Goal: Task Accomplishment & Management: Manage account settings

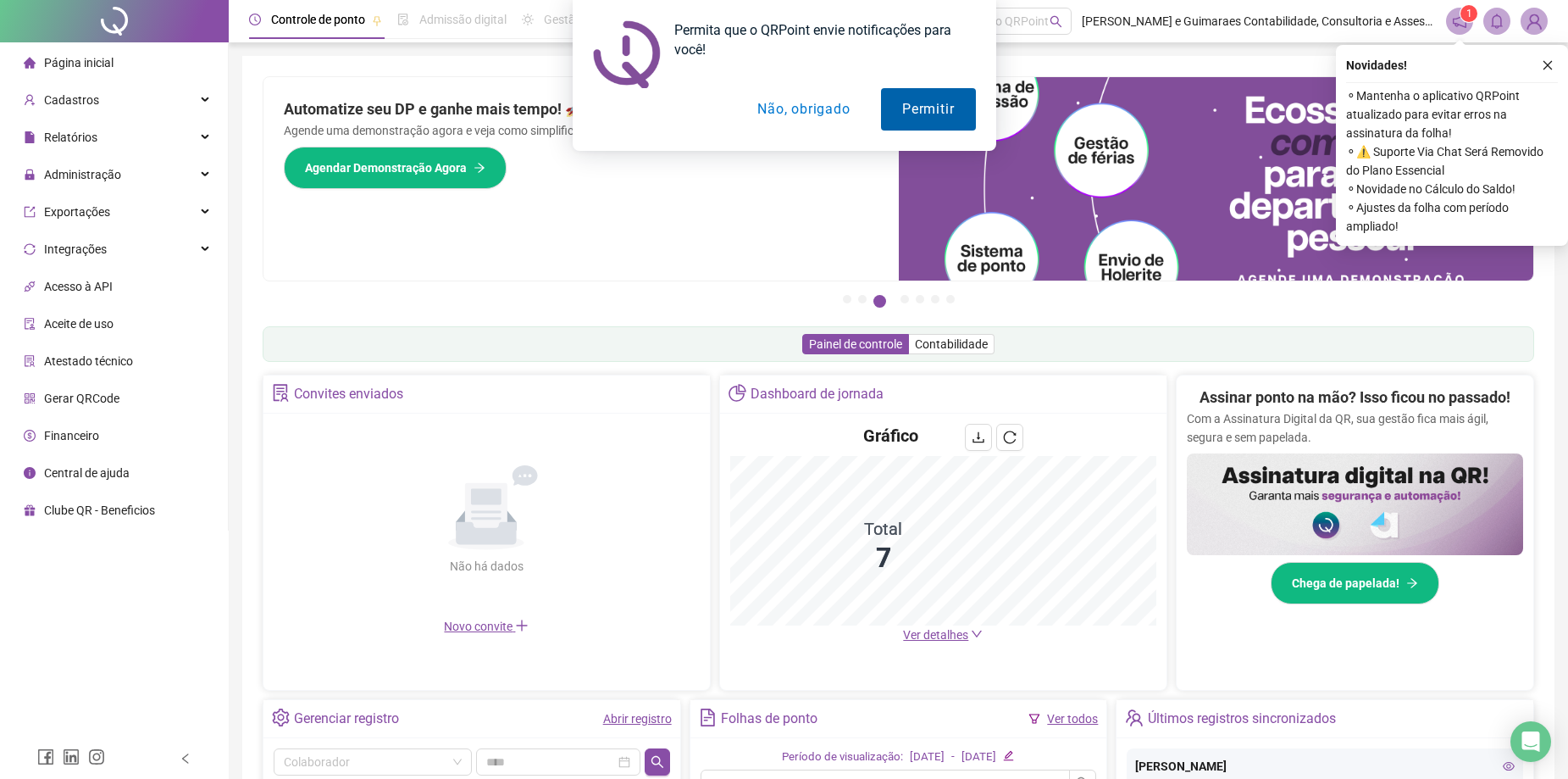
click at [958, 95] on button "Permitir" at bounding box center [928, 109] width 94 height 42
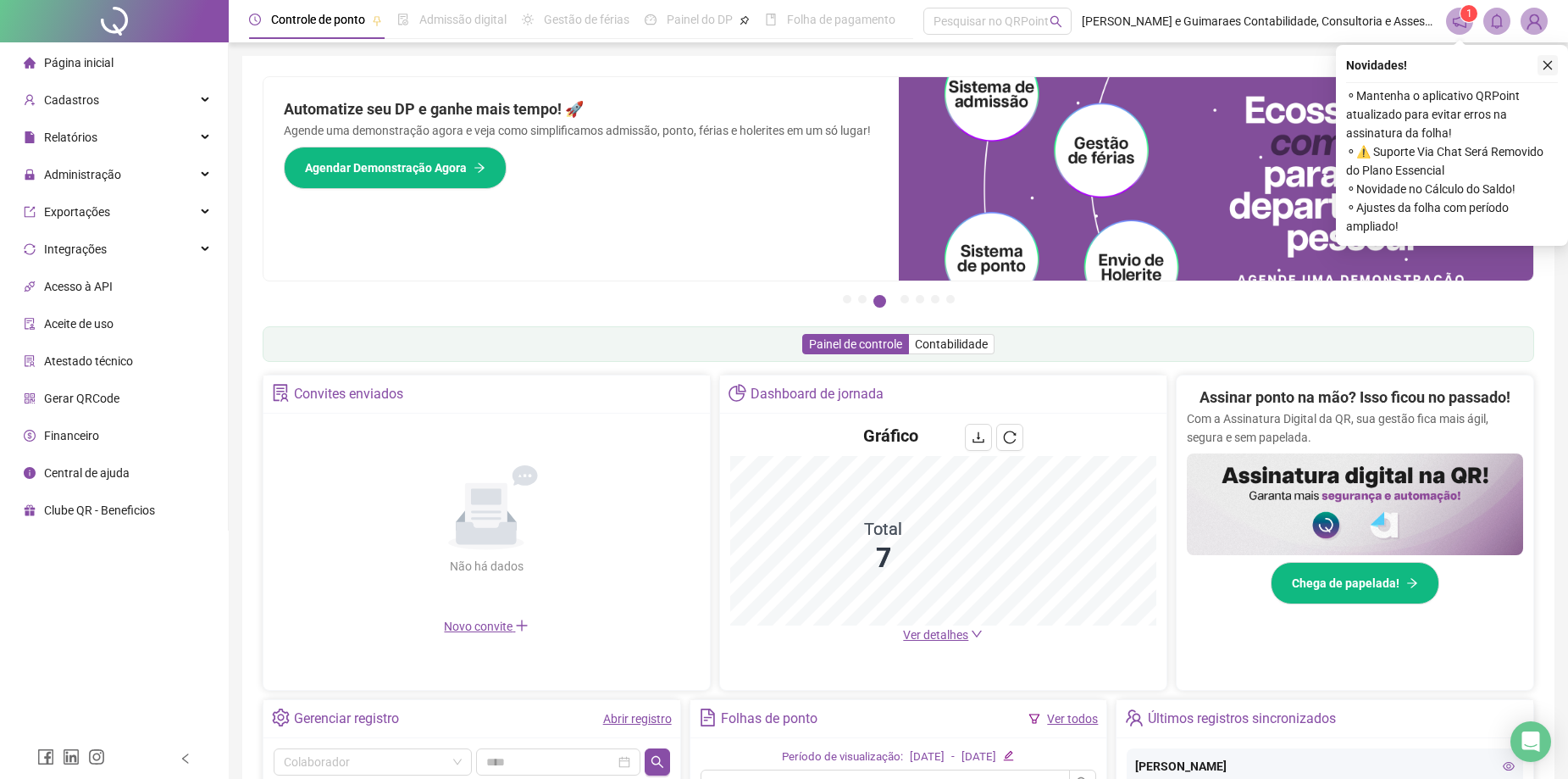
click at [1545, 63] on icon "close" at bounding box center [1547, 66] width 9 height 9
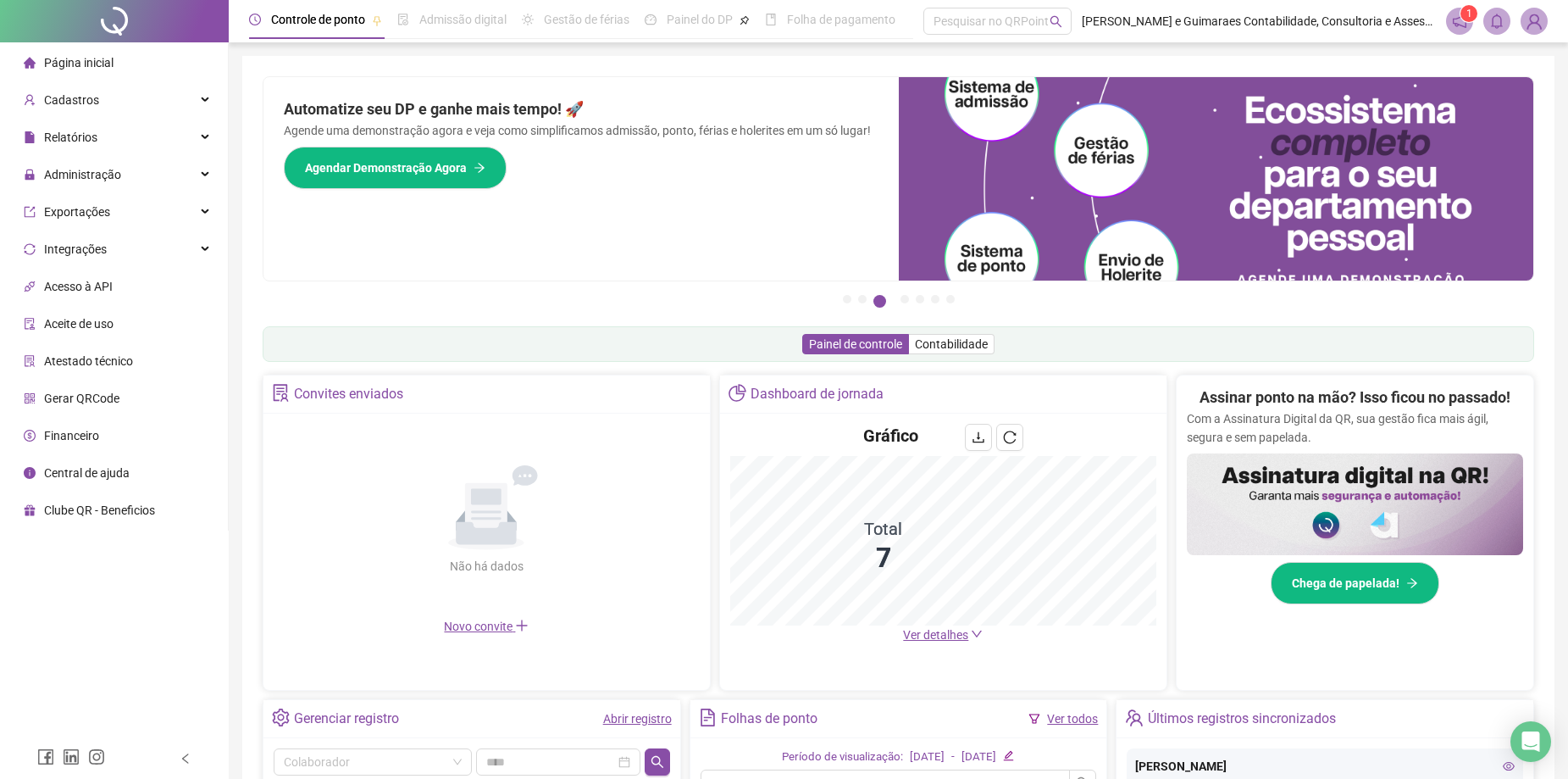
click at [117, 61] on li "Página inicial" at bounding box center [114, 63] width 221 height 34
click at [937, 355] on div "Painel de controle Contabilidade" at bounding box center [898, 345] width 1271 height 36
click at [940, 344] on span "Contabilidade" at bounding box center [950, 344] width 73 height 13
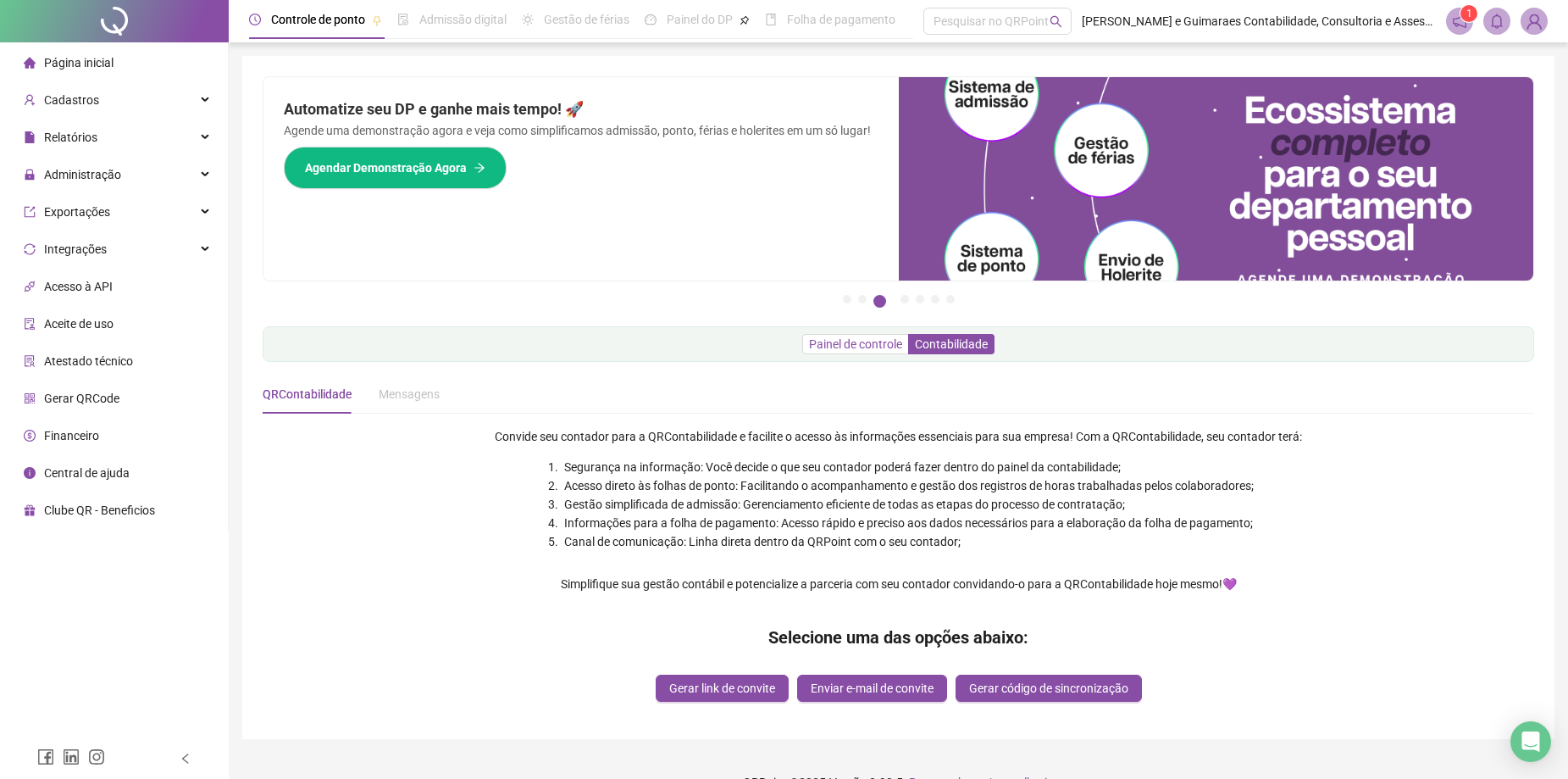
click at [885, 339] on span "Painel de controle" at bounding box center [856, 344] width 94 height 13
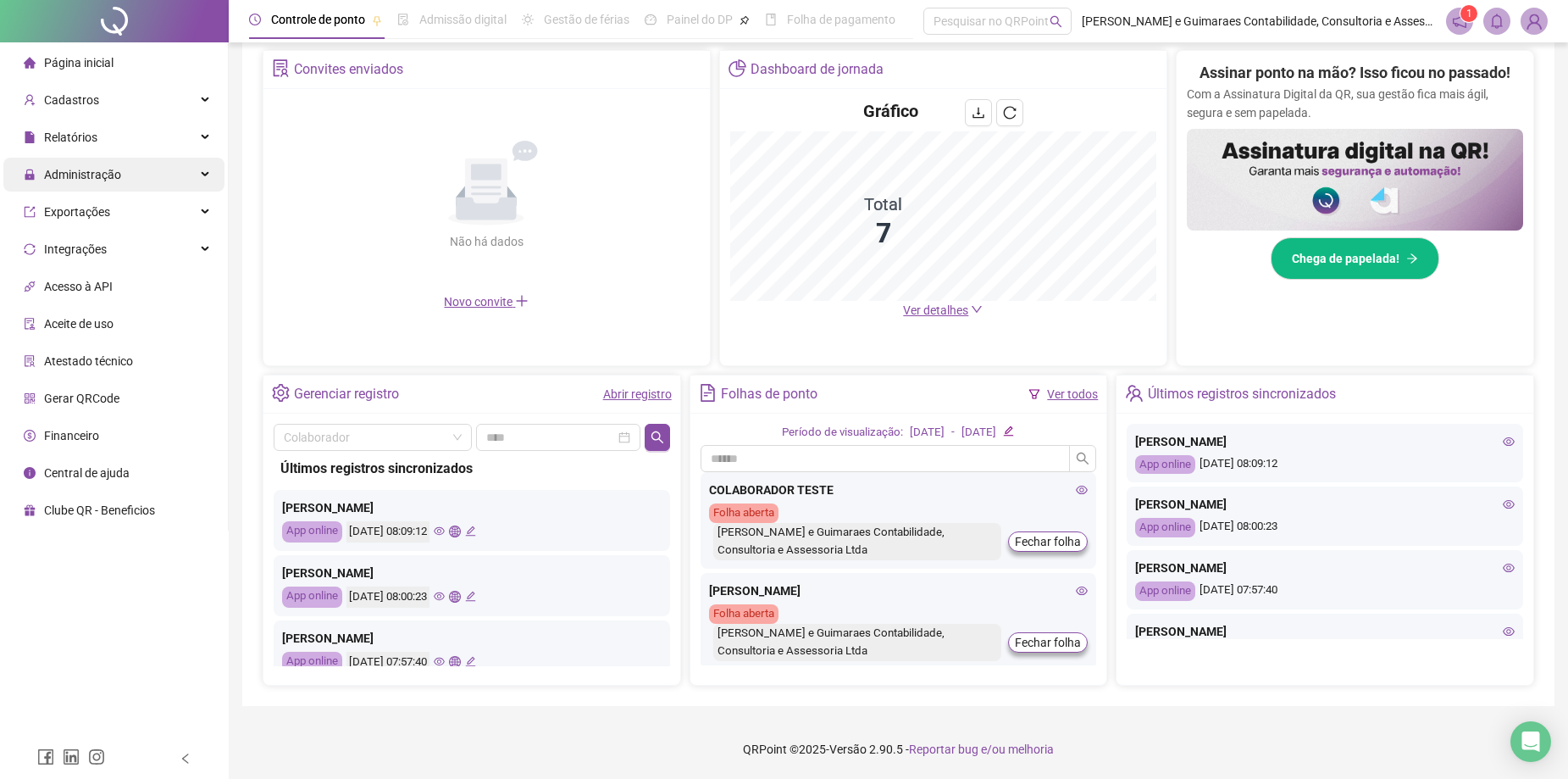
click at [100, 175] on span "Administração" at bounding box center [83, 175] width 77 height 13
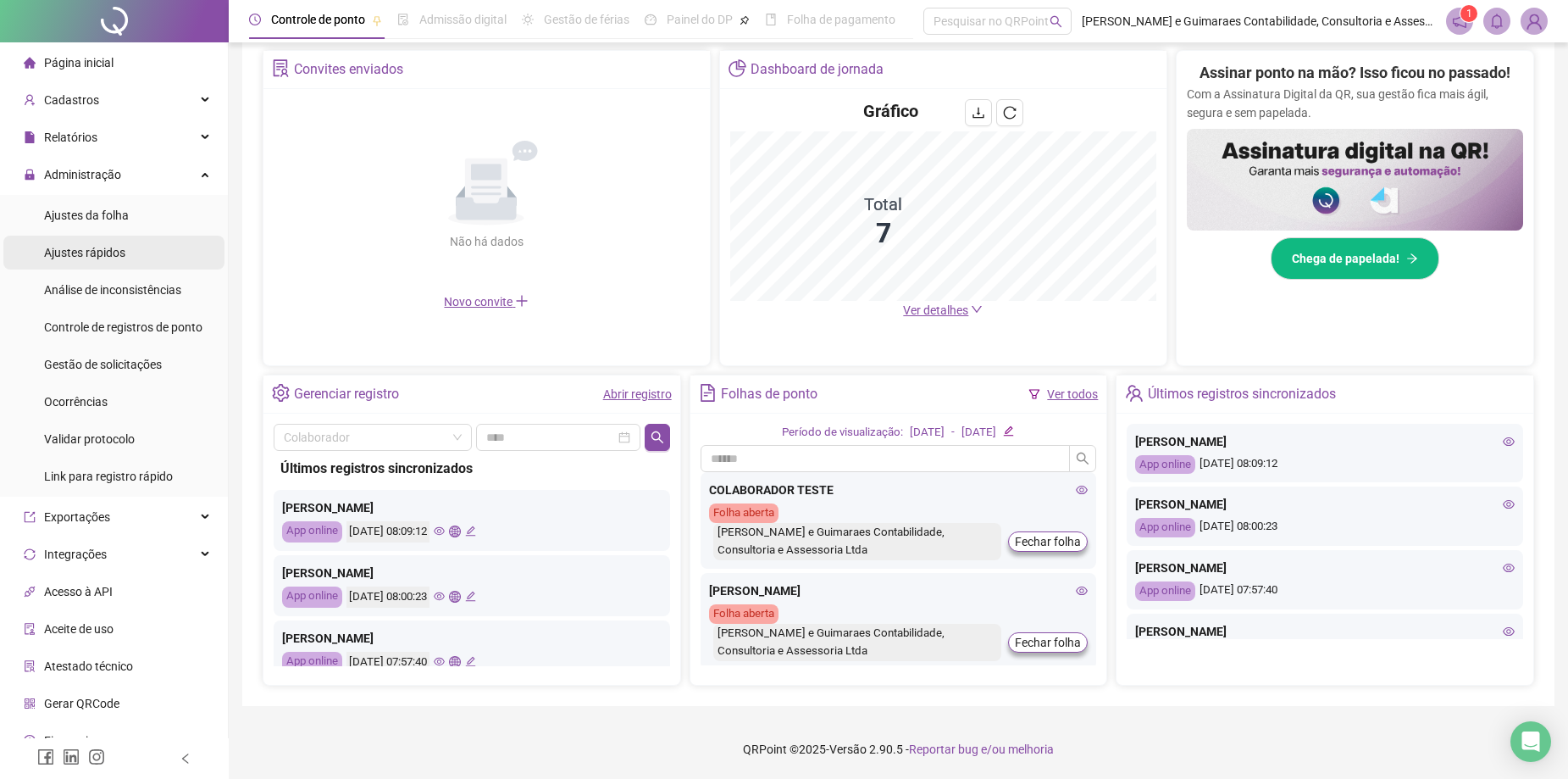
click at [125, 238] on li "Ajustes rápidos" at bounding box center [114, 253] width 221 height 34
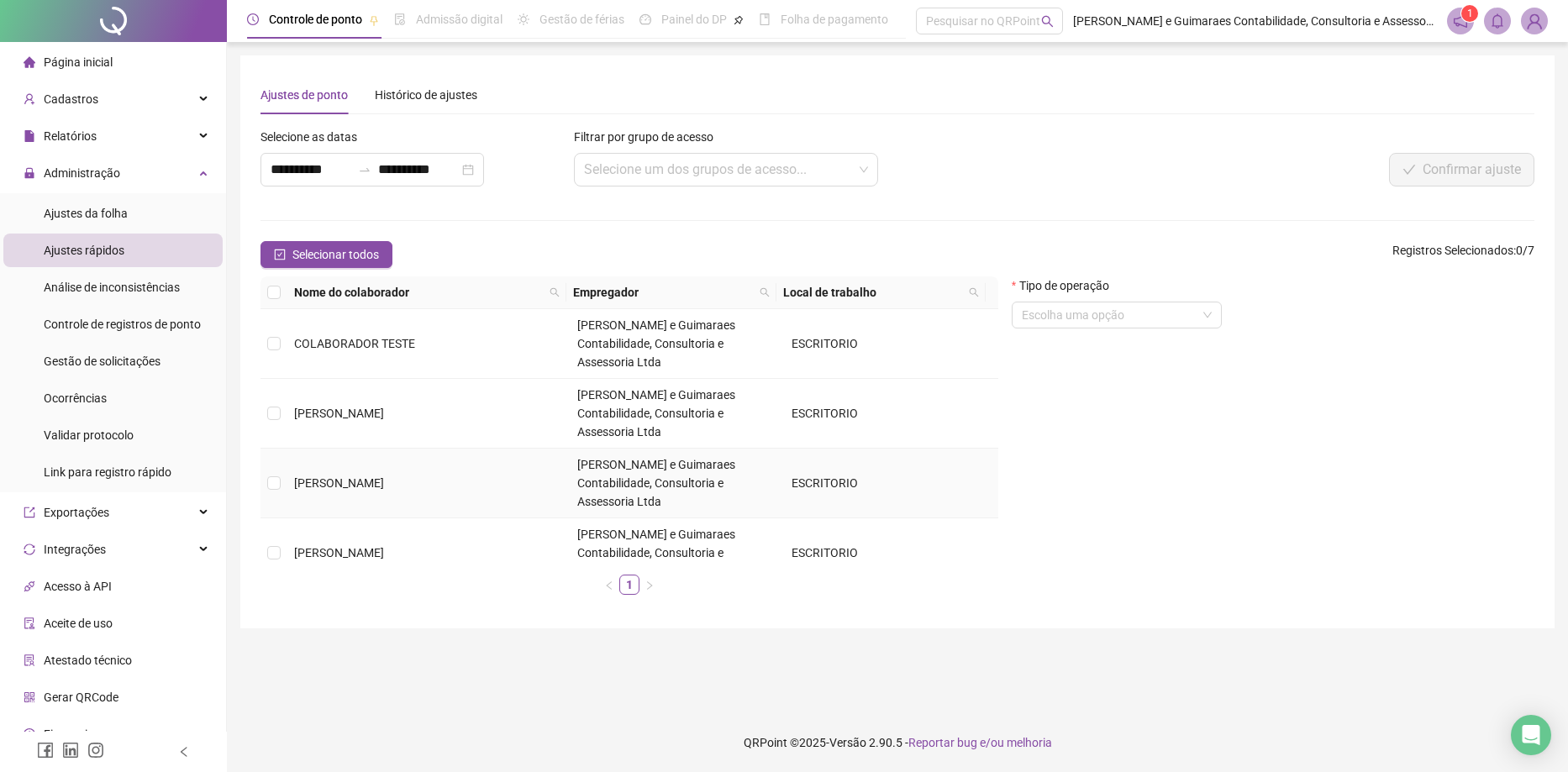
click at [367, 476] on span "[PERSON_NAME]" at bounding box center [339, 482] width 90 height 13
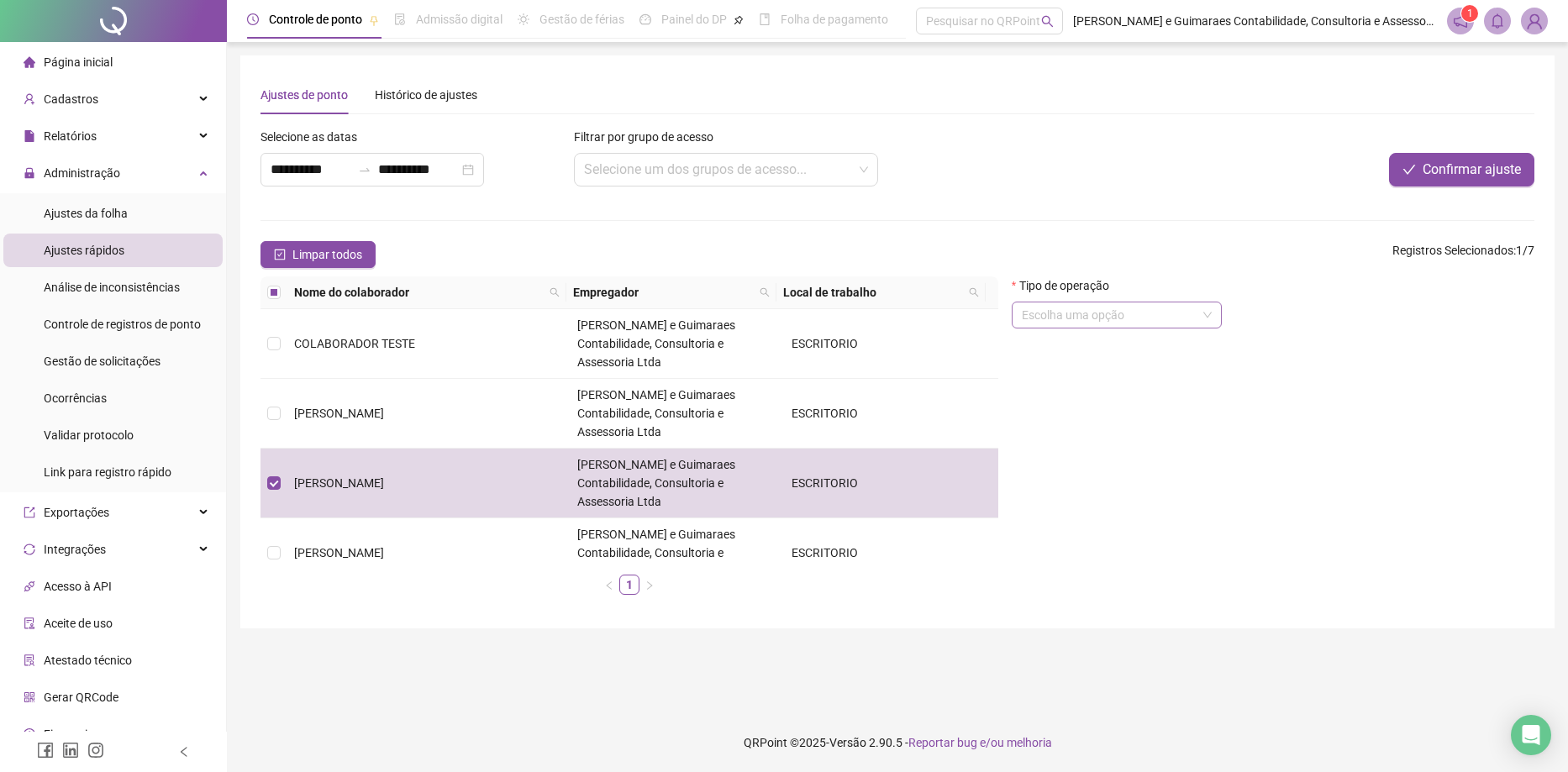
click at [1121, 319] on input "search" at bounding box center [1110, 315] width 175 height 25
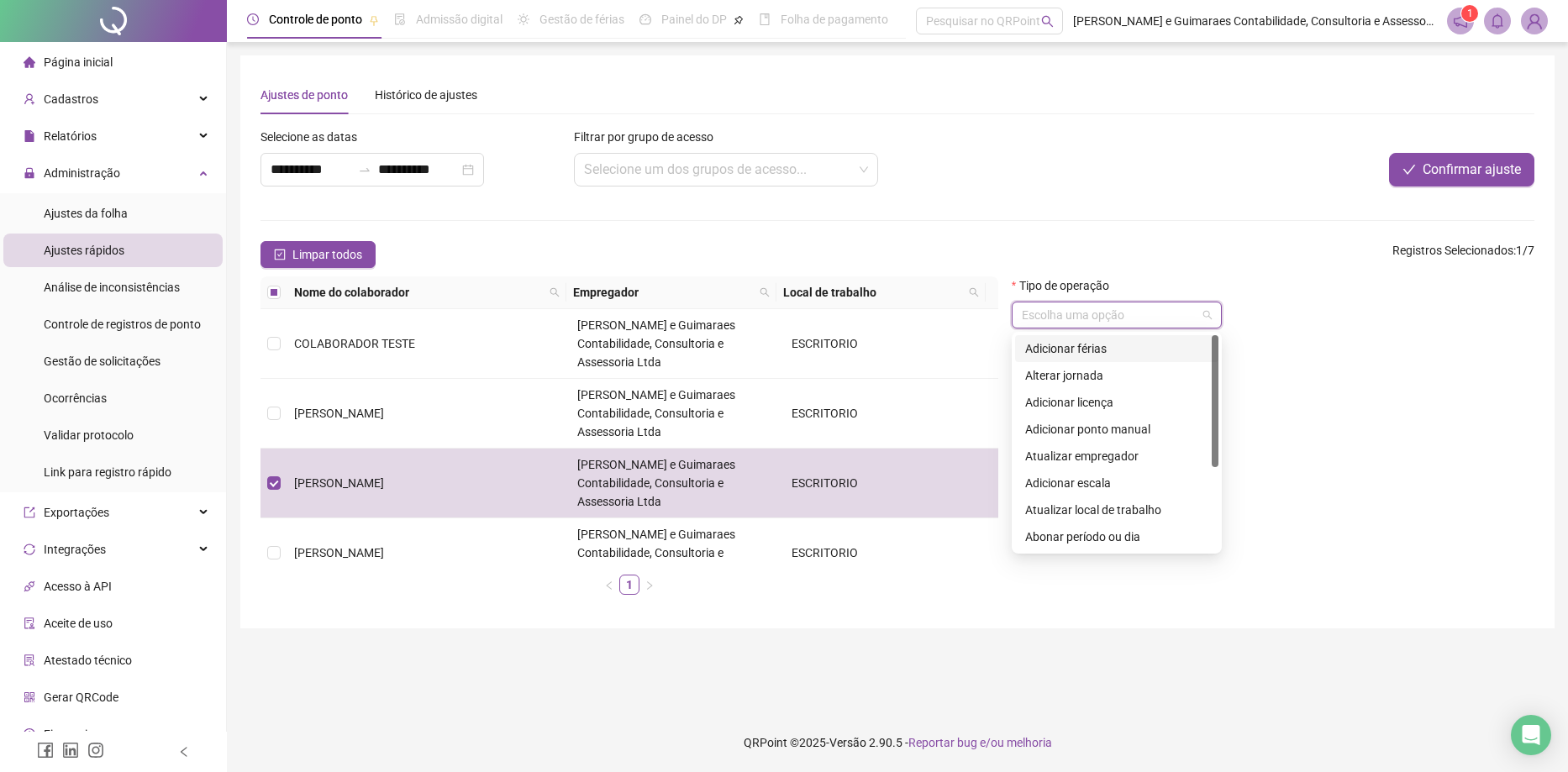
click at [1121, 319] on input "search" at bounding box center [1110, 315] width 175 height 25
click at [106, 207] on span "Ajustes da folha" at bounding box center [86, 213] width 84 height 13
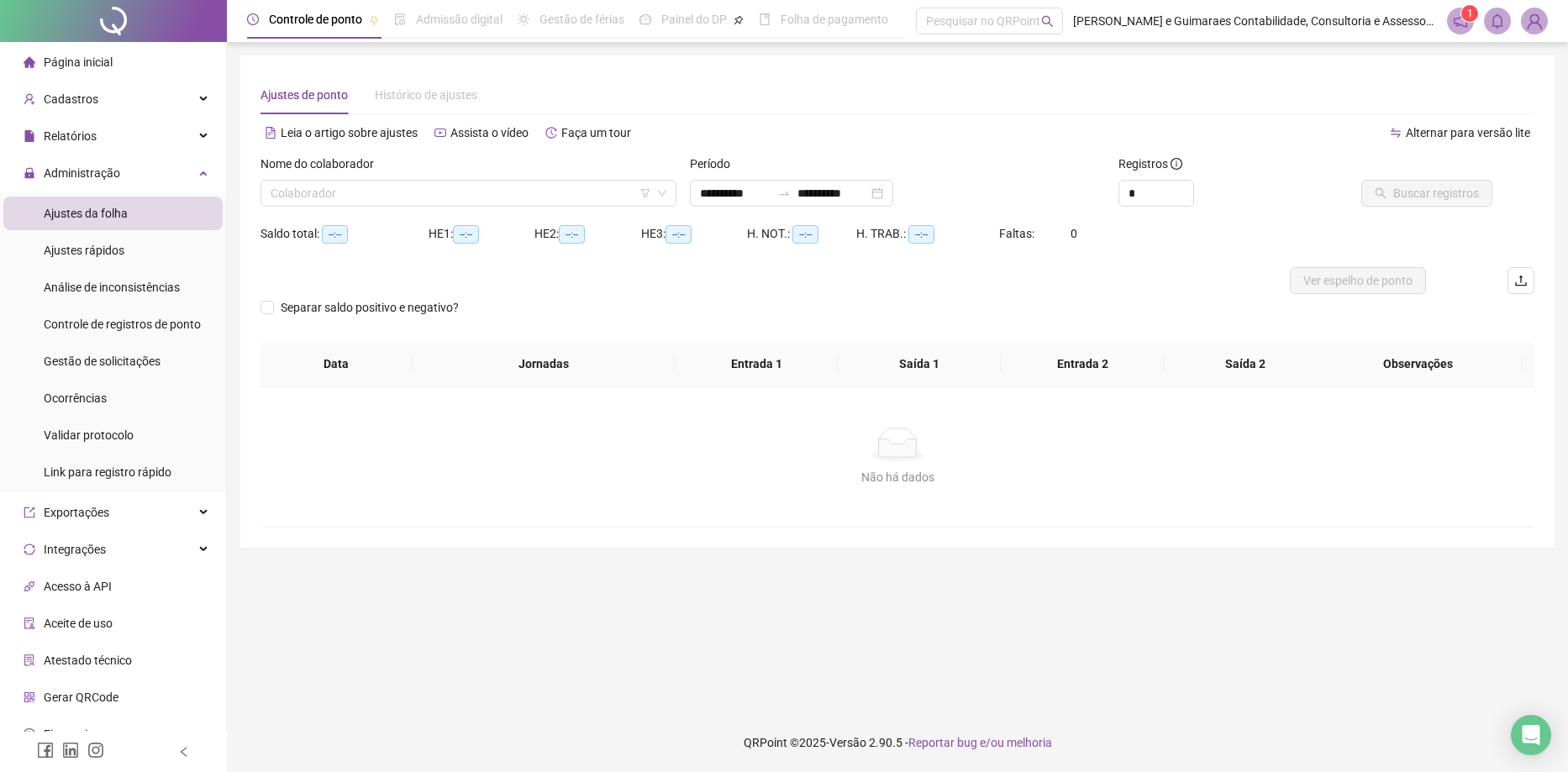
type input "**********"
click at [428, 179] on div "Nome do colaborador" at bounding box center [468, 167] width 416 height 25
click at [425, 197] on input "search" at bounding box center [460, 193] width 381 height 25
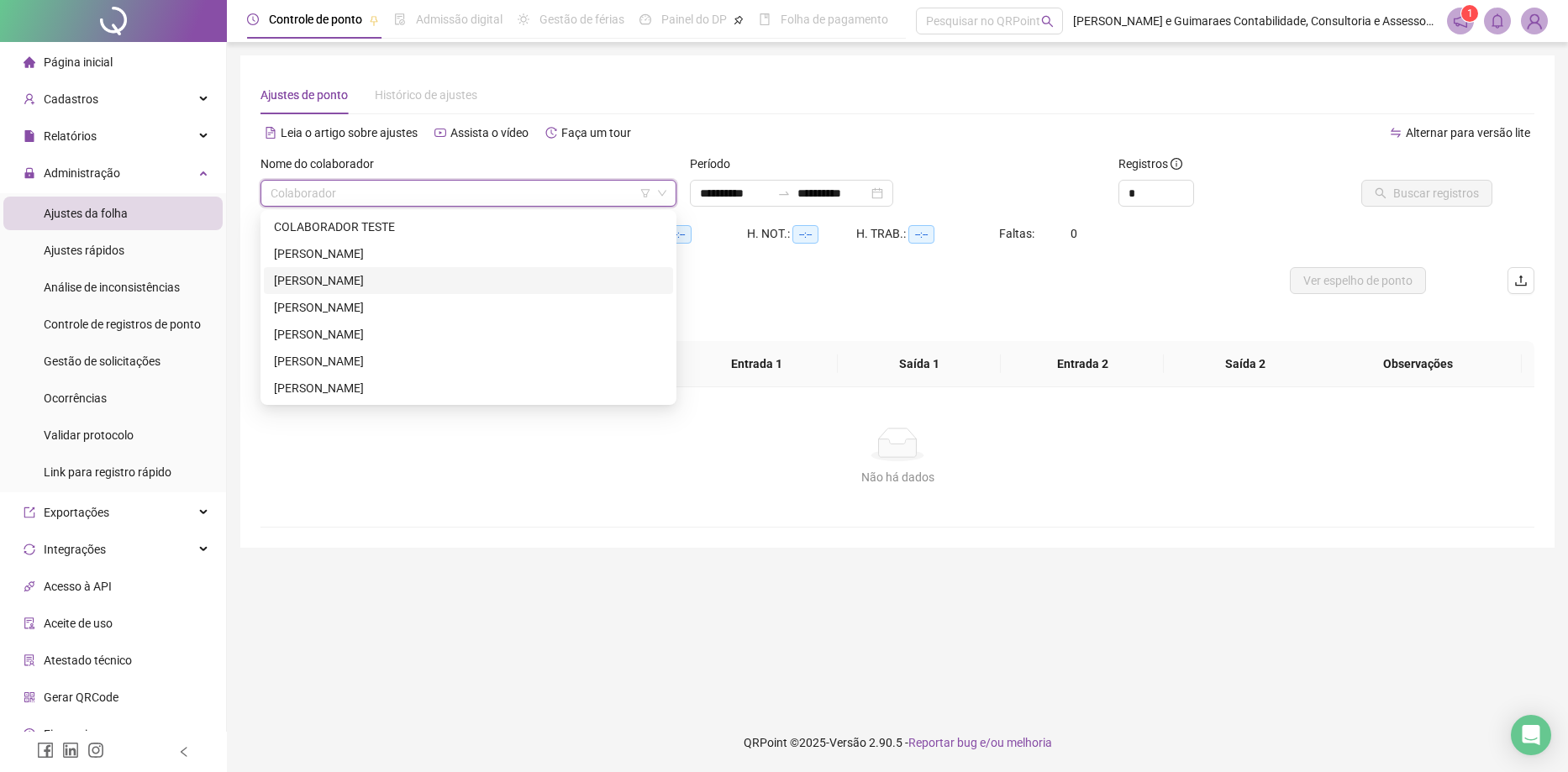
click at [342, 283] on div "[PERSON_NAME]" at bounding box center [468, 280] width 389 height 19
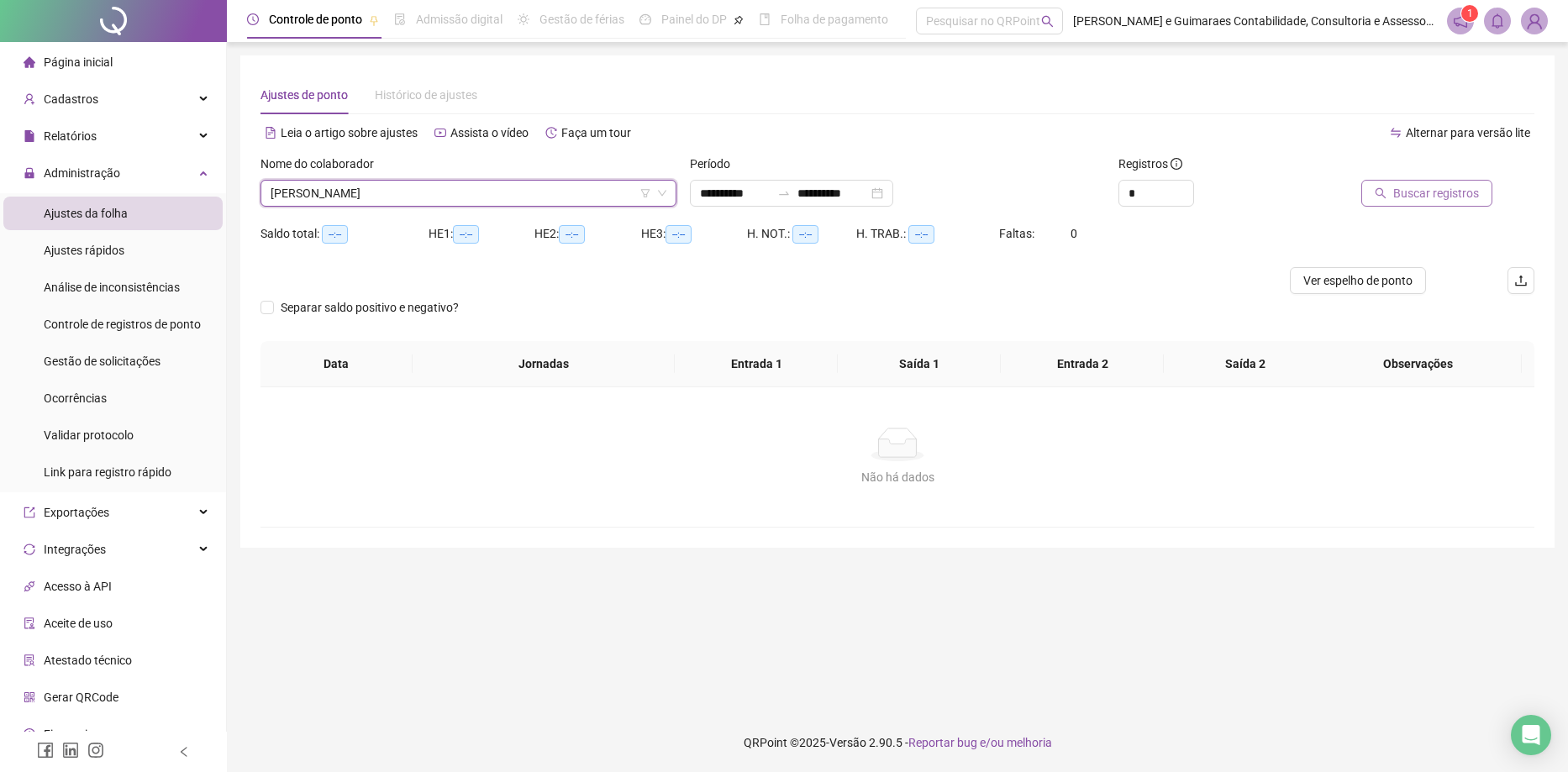
click at [1432, 197] on span "Buscar registros" at bounding box center [1436, 193] width 86 height 19
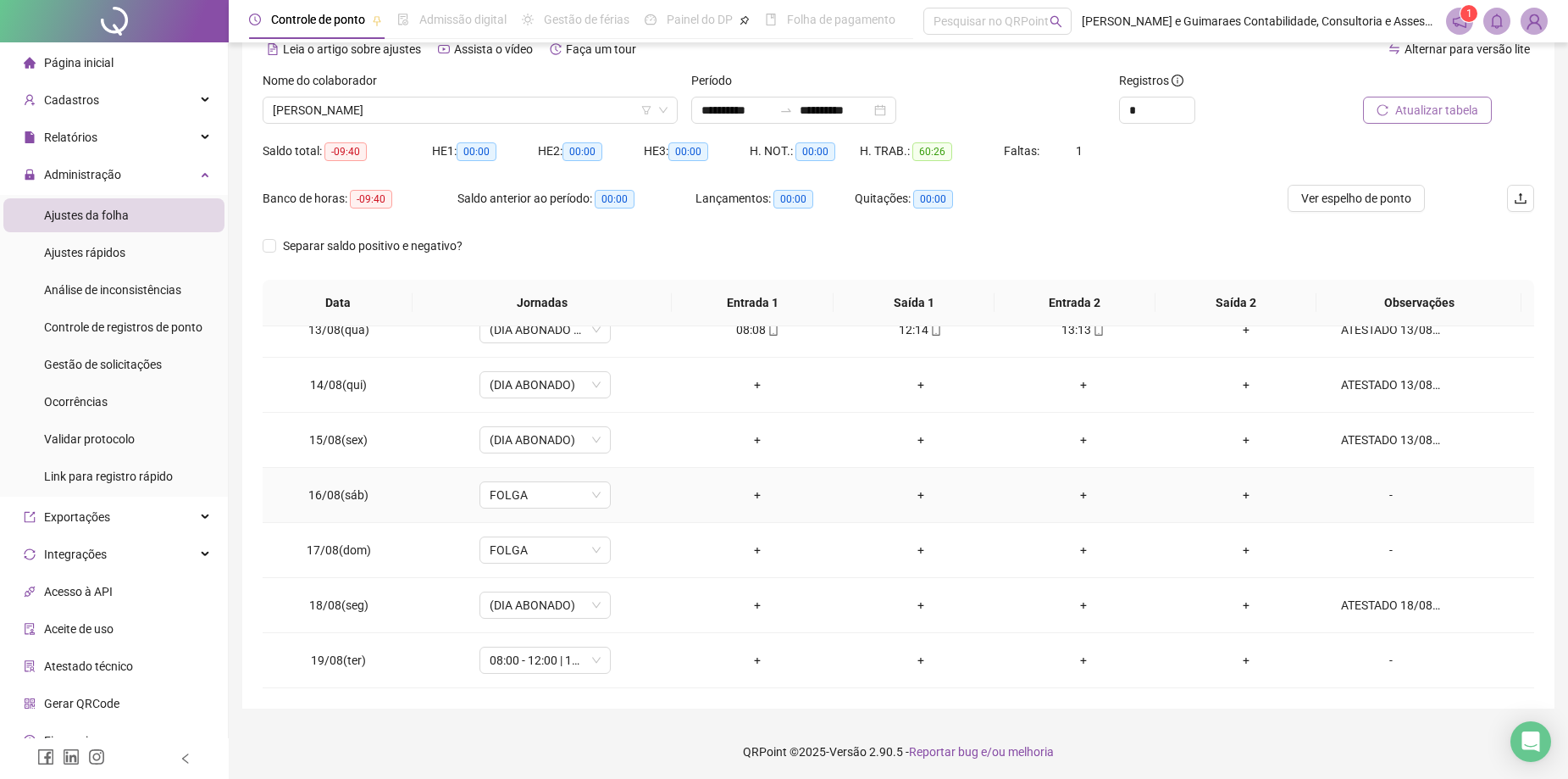
scroll to position [87, 0]
click at [1375, 659] on div "-" at bounding box center [1390, 658] width 100 height 19
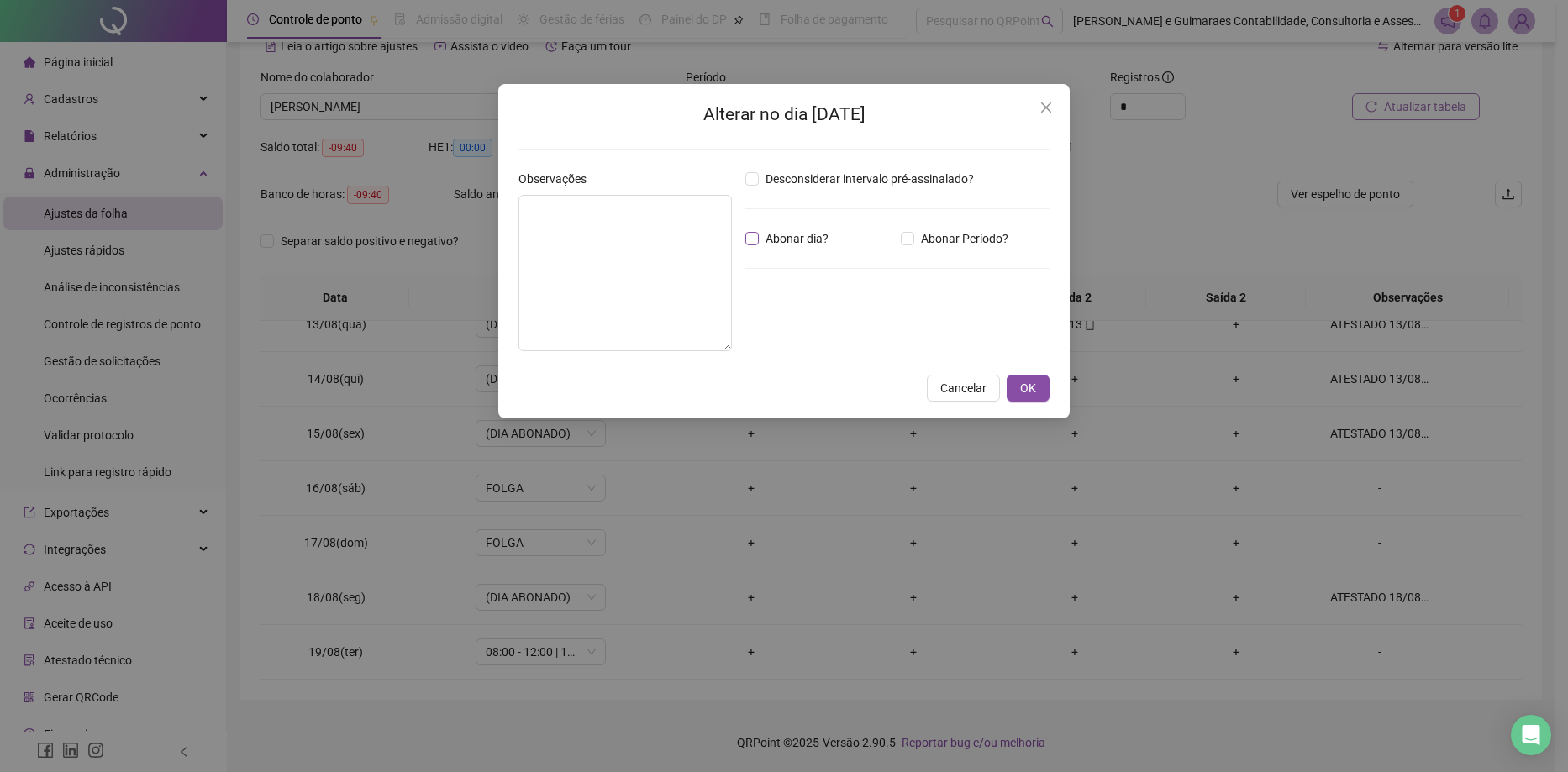
click at [763, 234] on span "Abonar dia?" at bounding box center [797, 238] width 77 height 19
click at [697, 269] on textarea at bounding box center [624, 273] width 213 height 156
click at [690, 249] on textarea "**********" at bounding box center [624, 273] width 213 height 156
type textarea "**********"
click at [1023, 388] on span "OK" at bounding box center [1028, 388] width 16 height 19
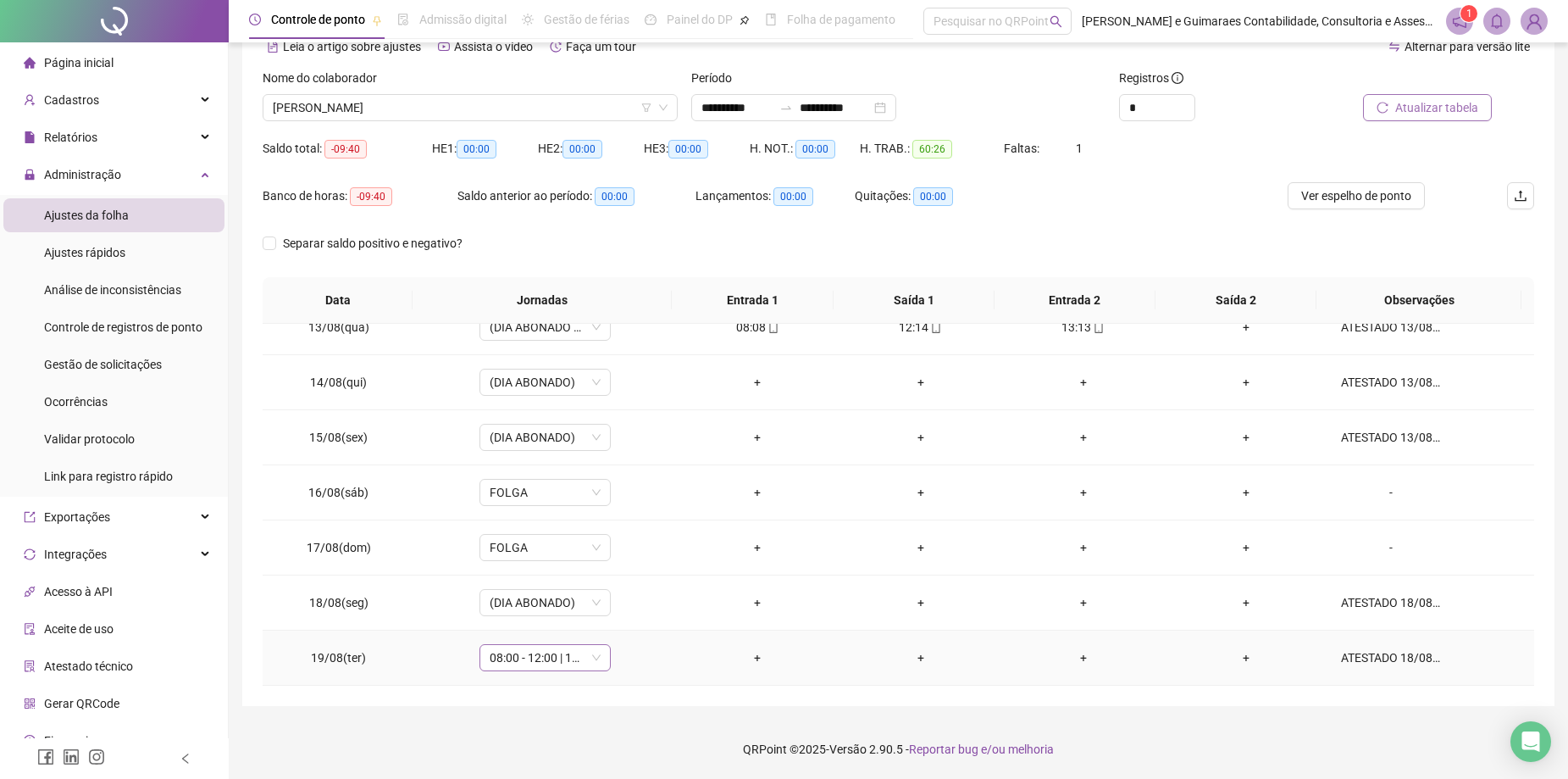
click at [592, 656] on span "08:00 - 12:00 | 13:00 - 18:00" at bounding box center [545, 658] width 111 height 25
click at [695, 655] on div "+" at bounding box center [757, 658] width 136 height 19
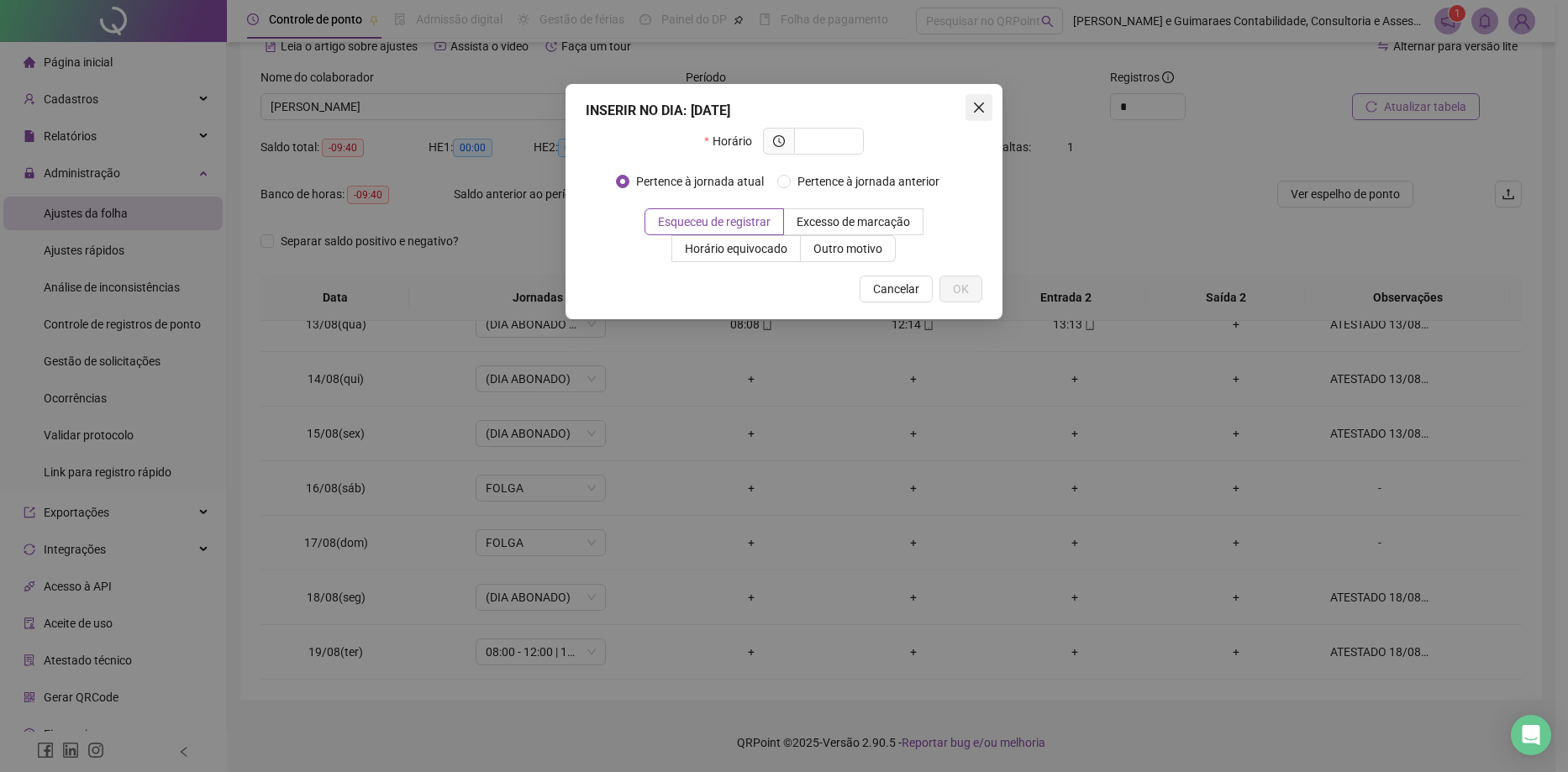
click at [967, 109] on span "Close" at bounding box center [978, 107] width 27 height 13
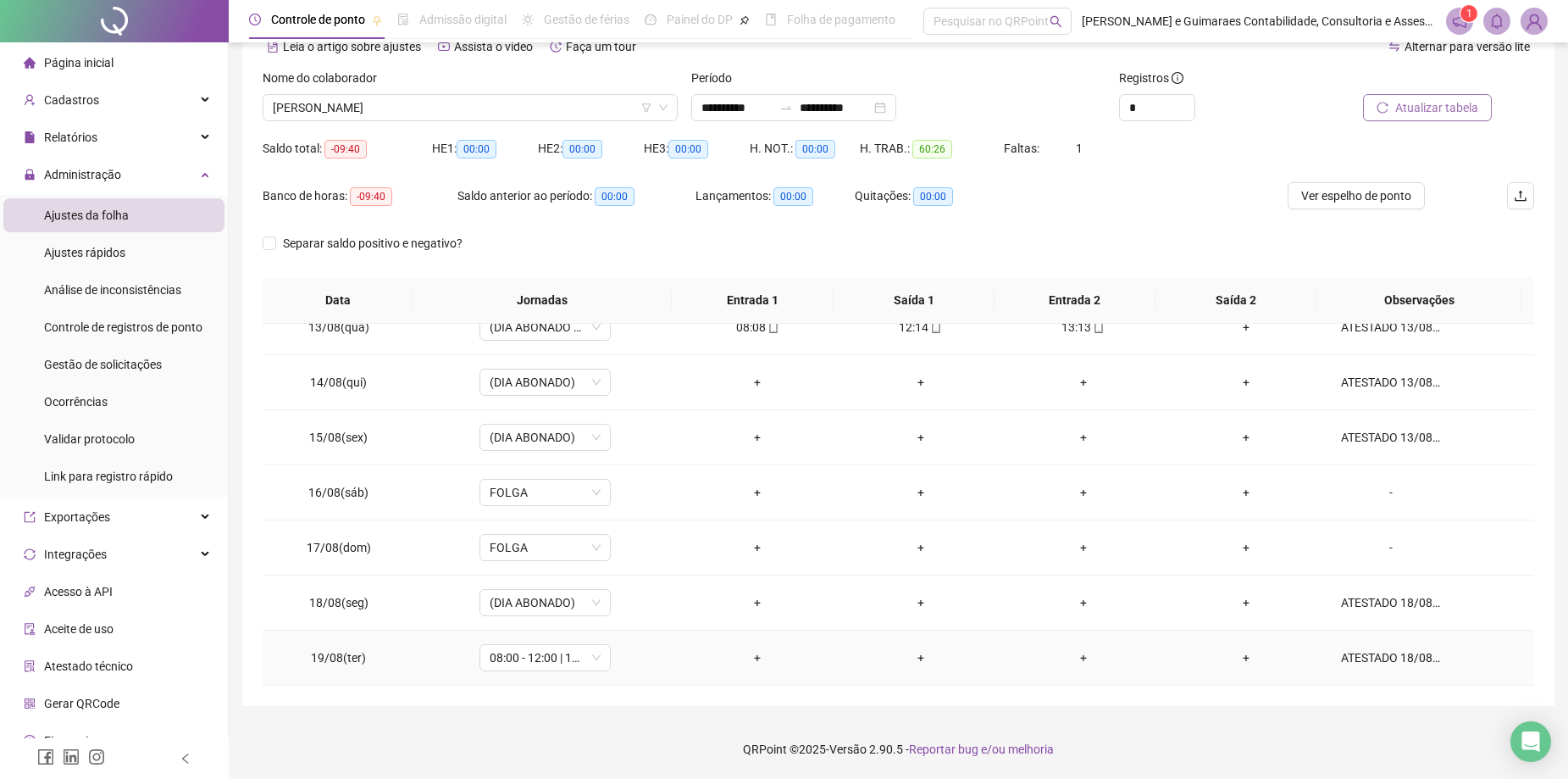
click at [1387, 665] on div "ATESTADO 18/08 A 22/08" at bounding box center [1390, 658] width 100 height 19
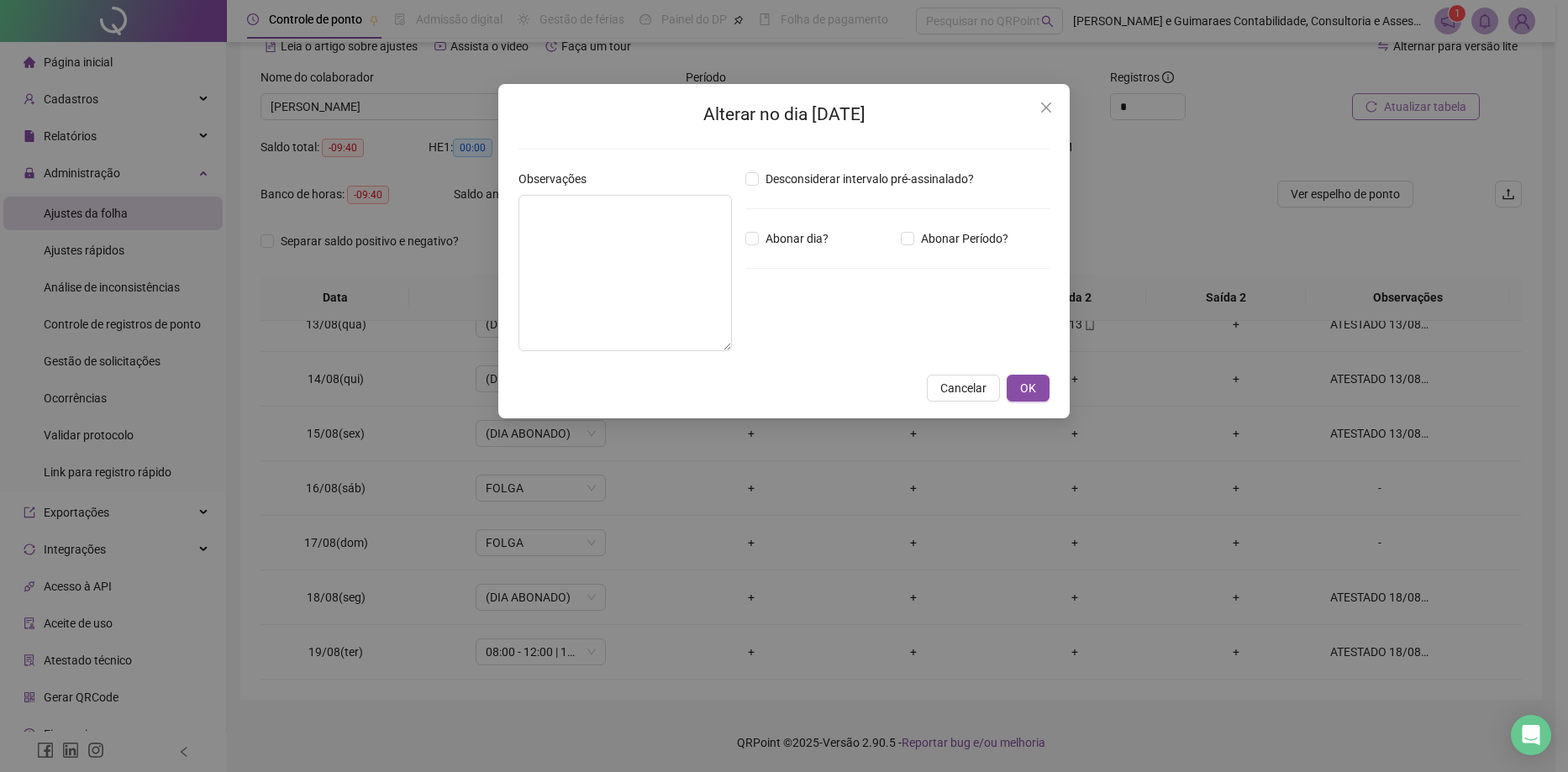
type textarea "**********"
click at [1037, 389] on button "OK" at bounding box center [1028, 388] width 43 height 27
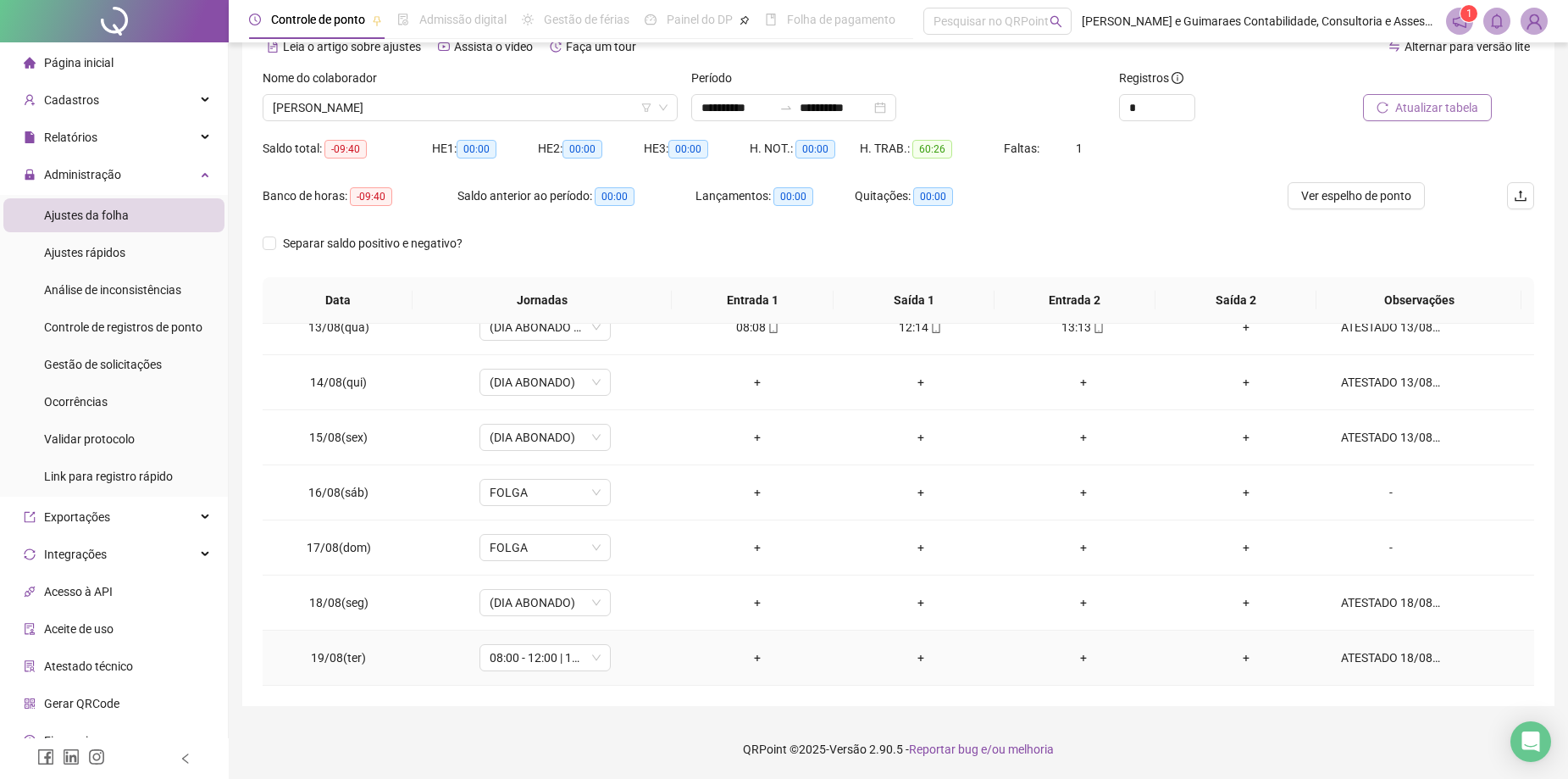
click at [681, 672] on td "+" at bounding box center [757, 658] width 163 height 55
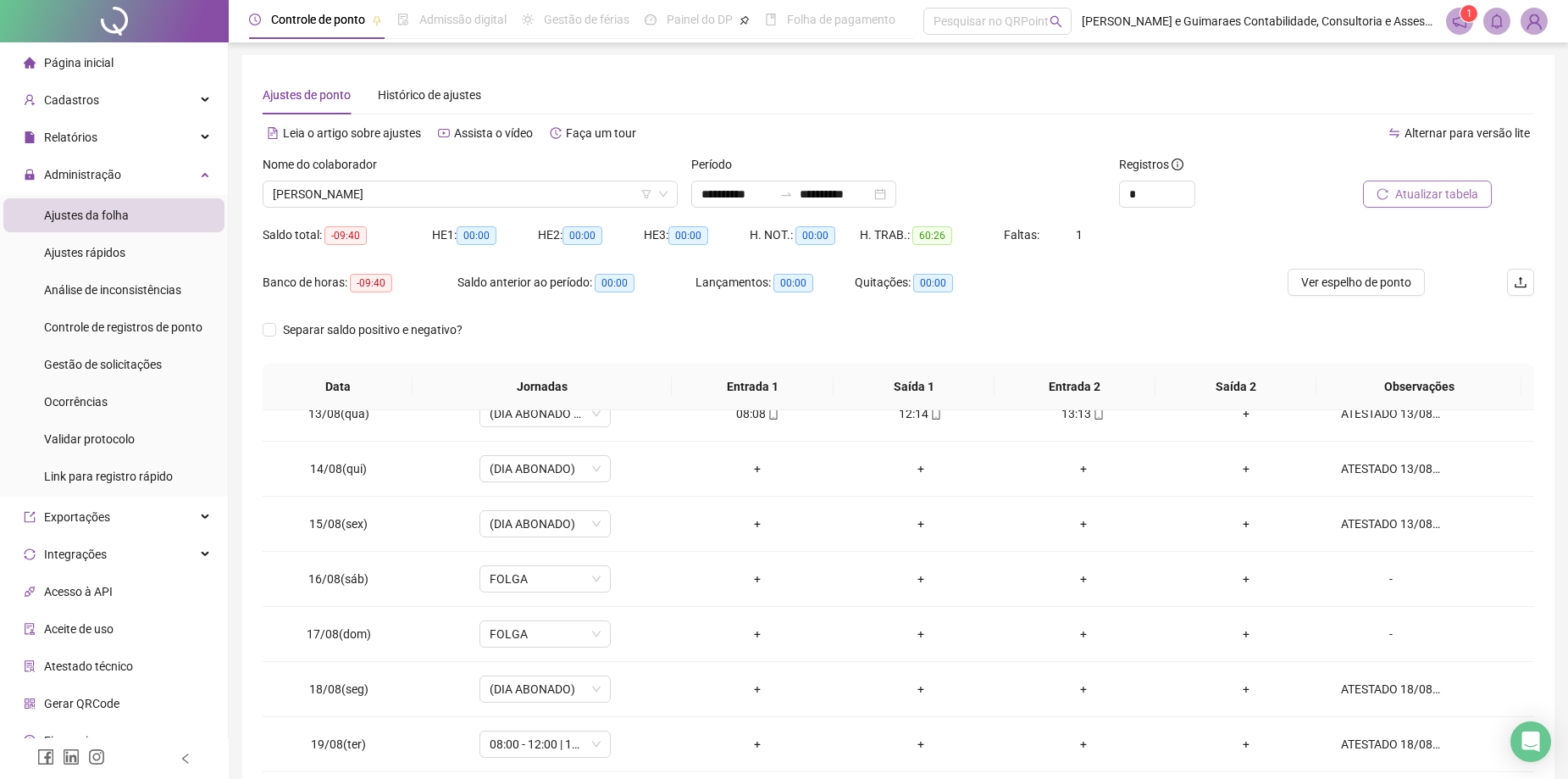
scroll to position [0, 0]
click at [1422, 188] on span "Atualizar tabela" at bounding box center [1437, 194] width 83 height 19
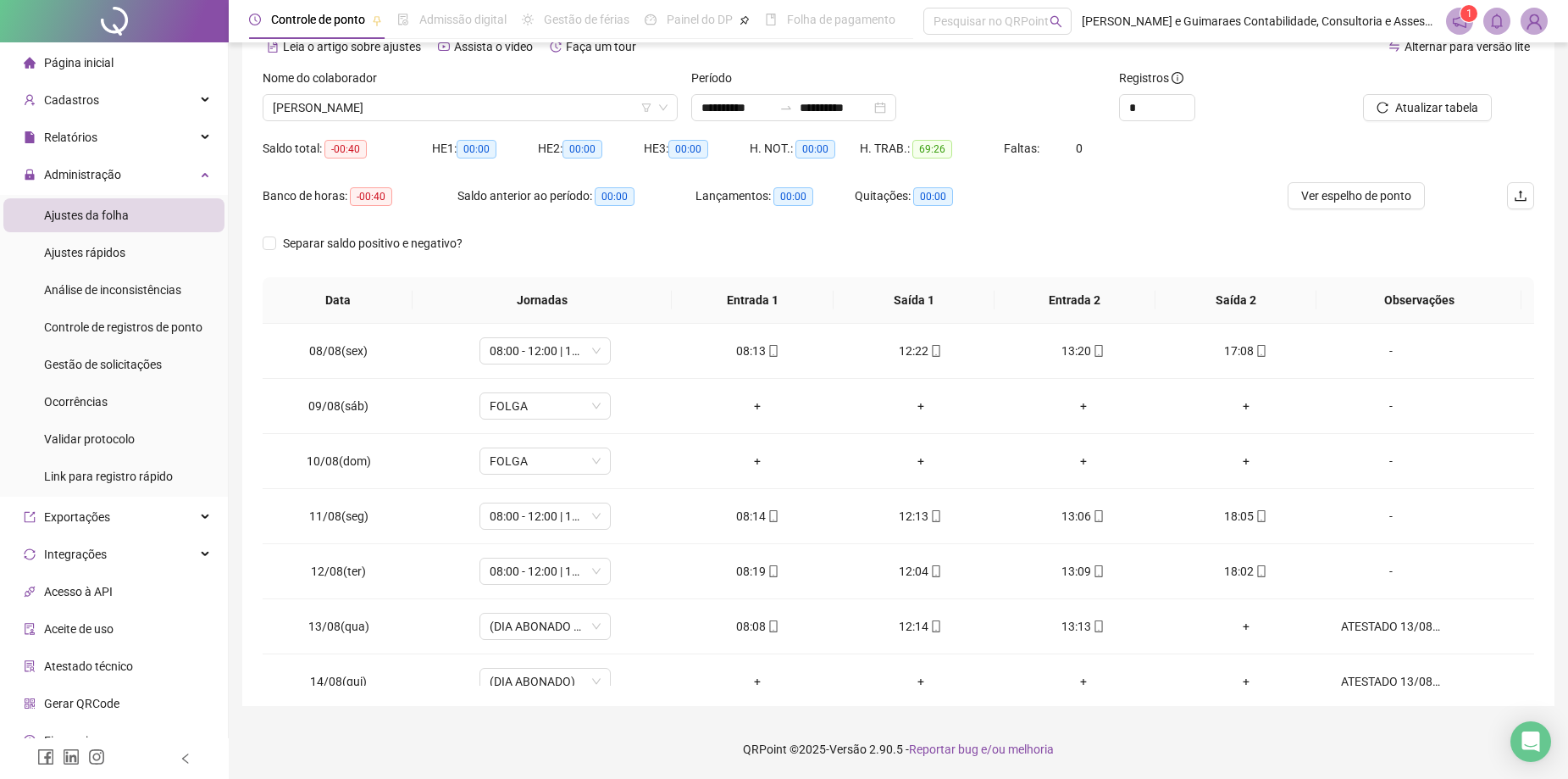
click at [69, 60] on span "Página inicial" at bounding box center [78, 62] width 69 height 13
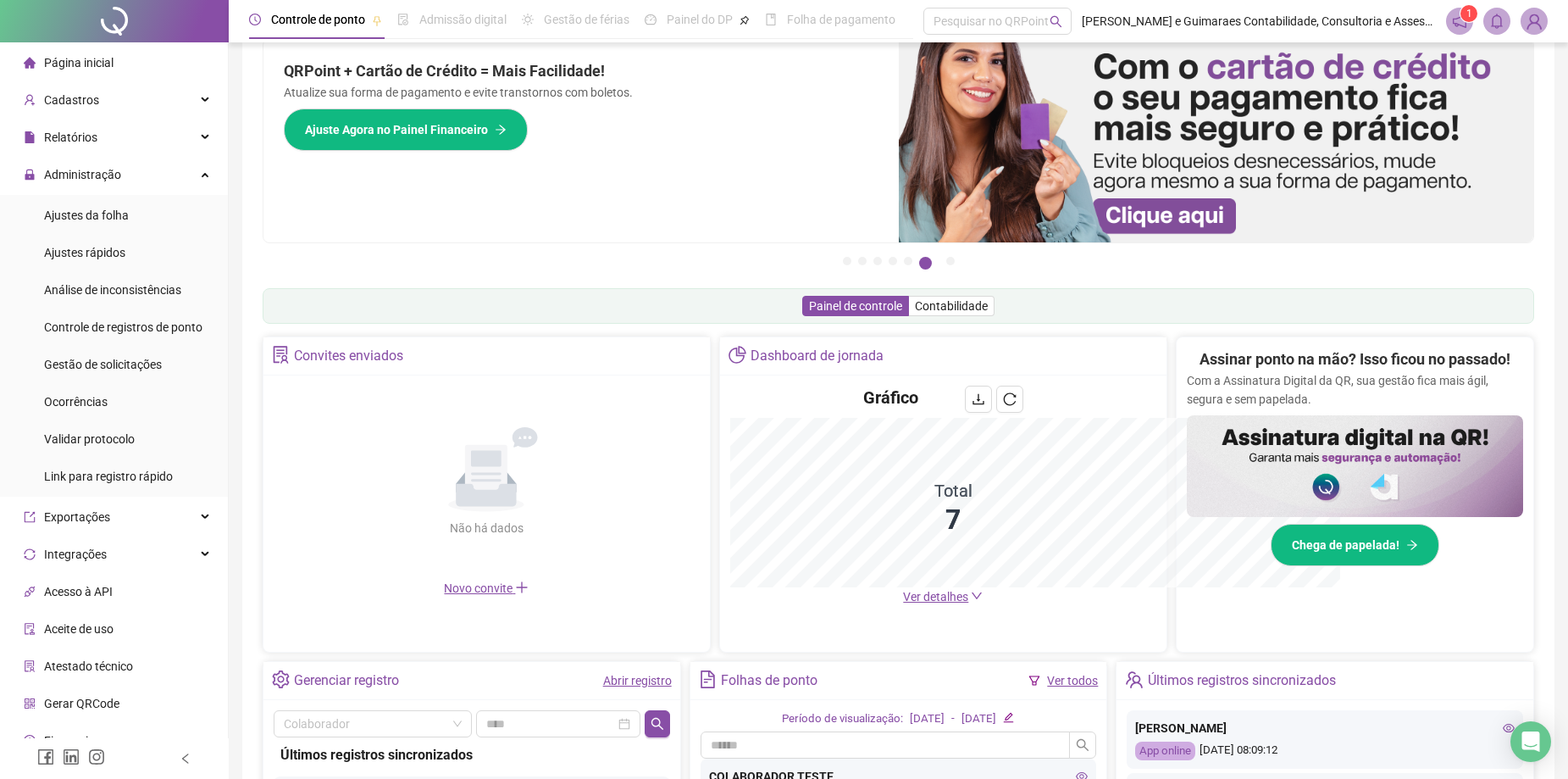
scroll to position [87, 0]
